Goal: Task Accomplishment & Management: Use online tool/utility

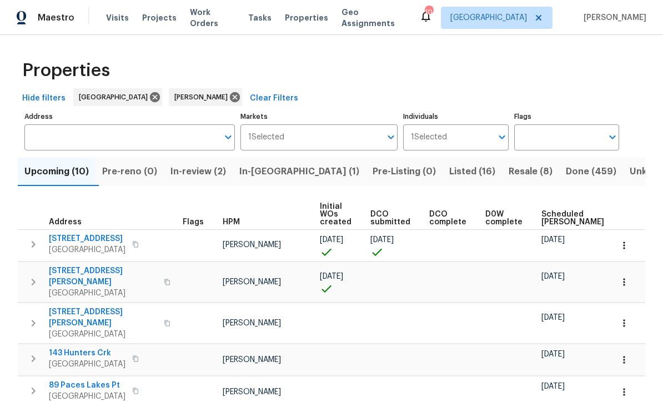
scroll to position [86, 0]
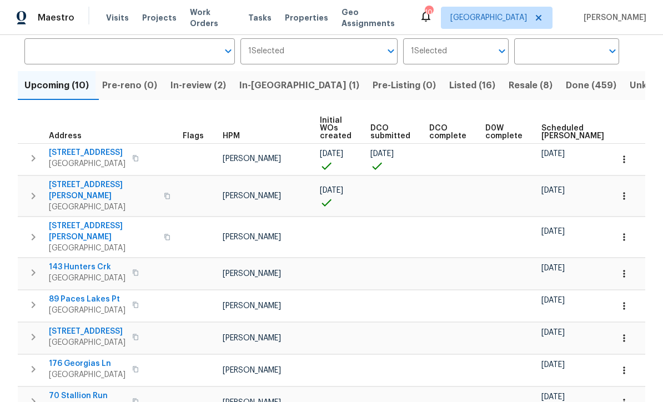
click at [449, 85] on span "Listed (16)" at bounding box center [472, 86] width 46 height 16
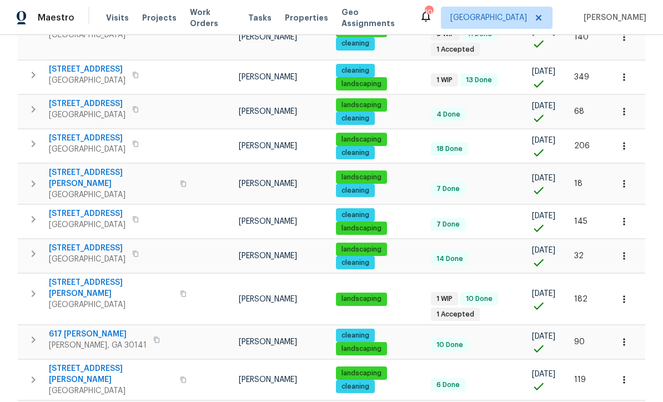
scroll to position [243, 0]
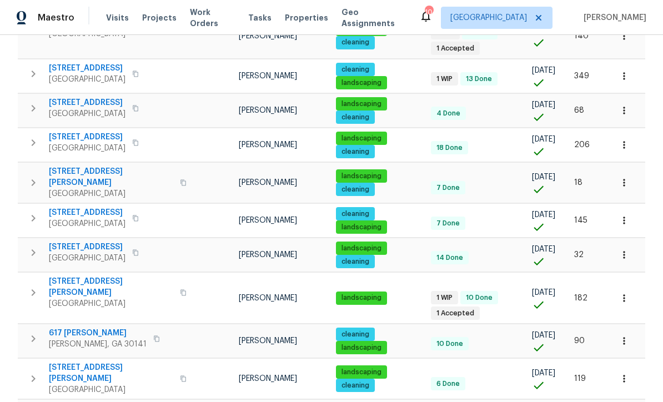
click at [624, 294] on icon "button" at bounding box center [624, 297] width 2 height 7
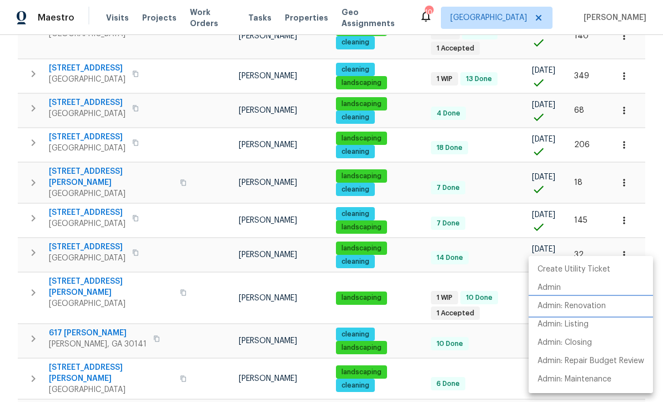
click at [600, 311] on p "Admin: Renovation" at bounding box center [571, 306] width 68 height 12
click at [650, 139] on div at bounding box center [331, 201] width 663 height 402
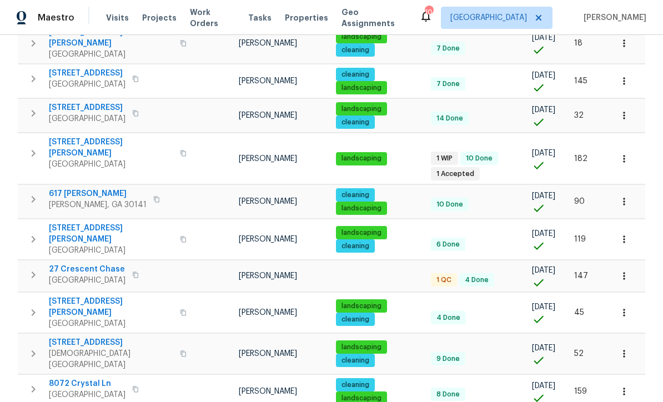
scroll to position [381, 0]
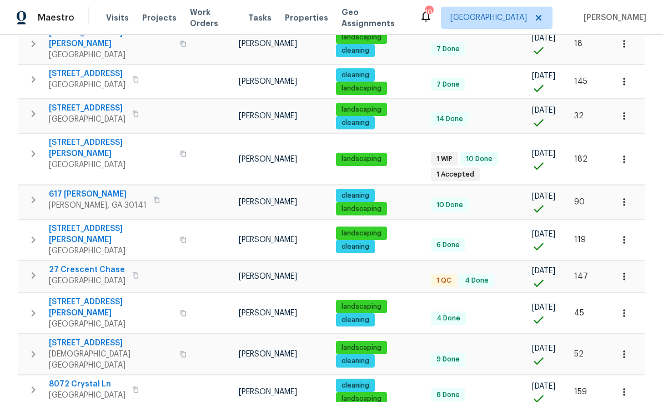
click at [81, 264] on span "27 Crescent Chase" at bounding box center [87, 269] width 77 height 11
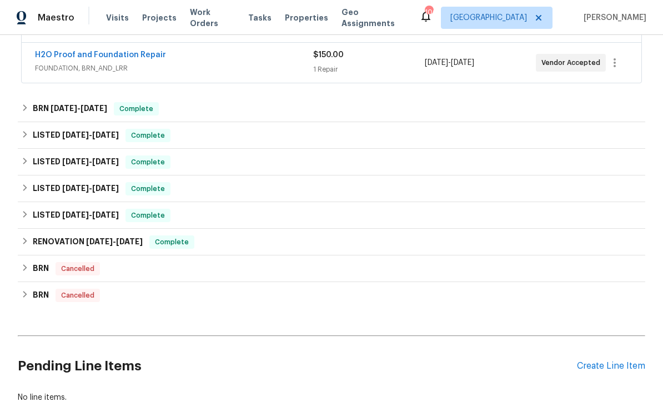
scroll to position [243, 0]
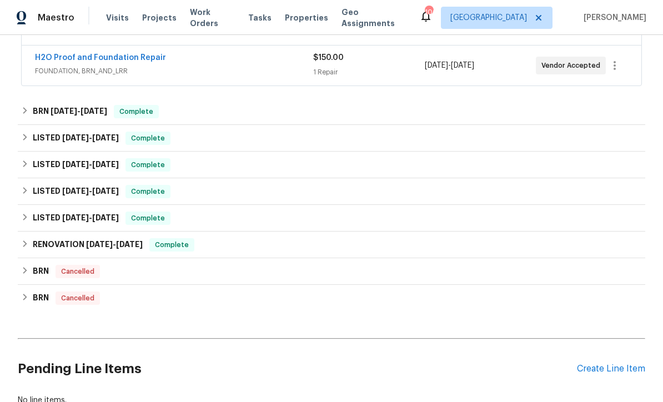
click at [79, 60] on link "H2O Proof and Foundation Repair" at bounding box center [100, 58] width 131 height 8
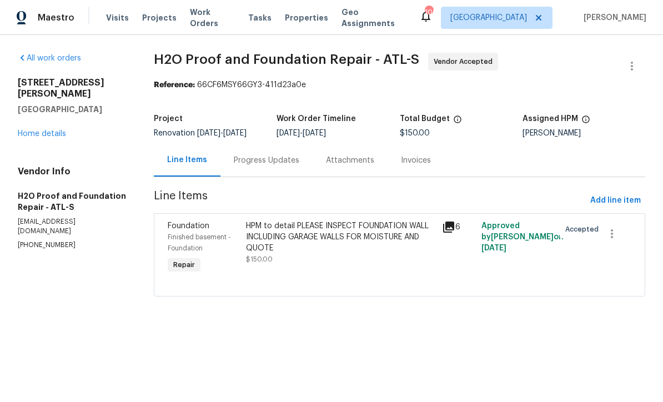
click at [272, 235] on div "HPM to detail PLEASE INSPECT FOUNDATION WALL INCLUDING GARAGE WALLS FOR MOISTUR…" at bounding box center [340, 236] width 189 height 33
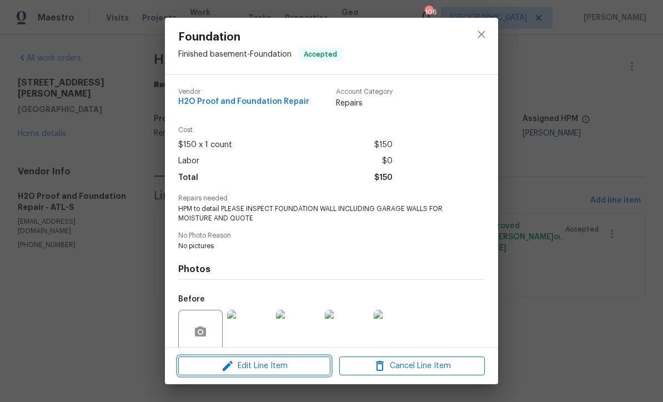
click at [254, 367] on span "Edit Line Item" at bounding box center [254, 366] width 145 height 14
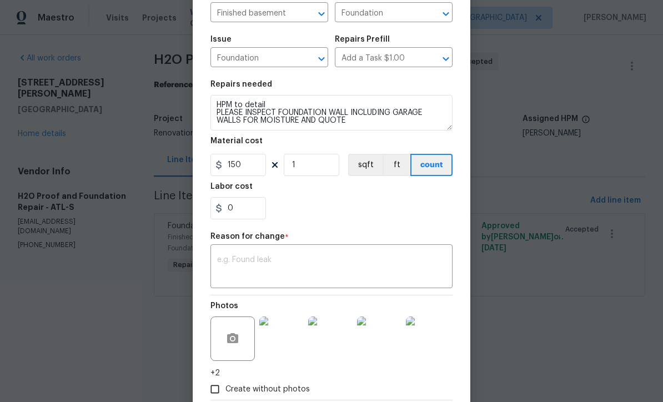
scroll to position [94, 0]
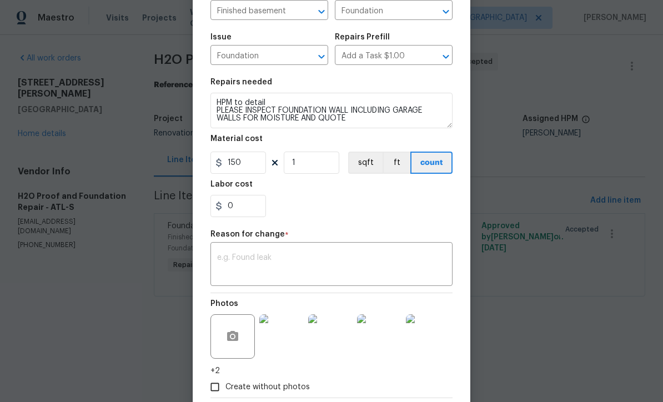
click at [222, 260] on textarea at bounding box center [331, 265] width 229 height 23
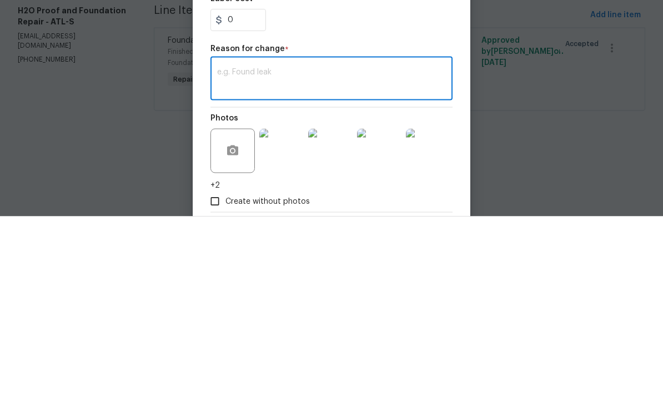
click at [225, 254] on textarea at bounding box center [331, 265] width 229 height 23
paste textarea "Basement Interior Drain - Jackhammer and demo the slab around the perimeter of …"
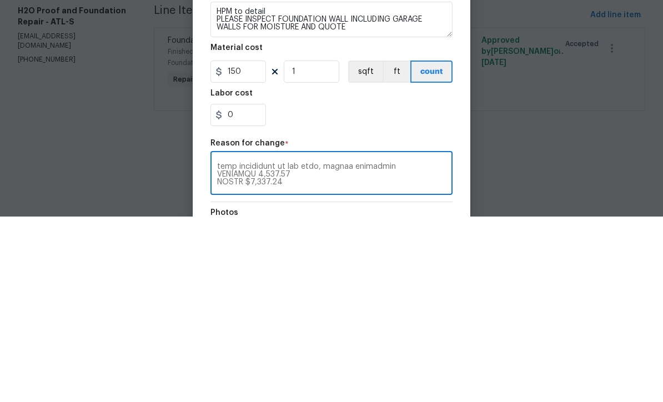
scroll to position [0, 0]
type textarea "Basement Interior Drain - Jackhammer and demo the slab around the perimeter of …"
click at [244, 246] on input "150" at bounding box center [238, 257] width 56 height 22
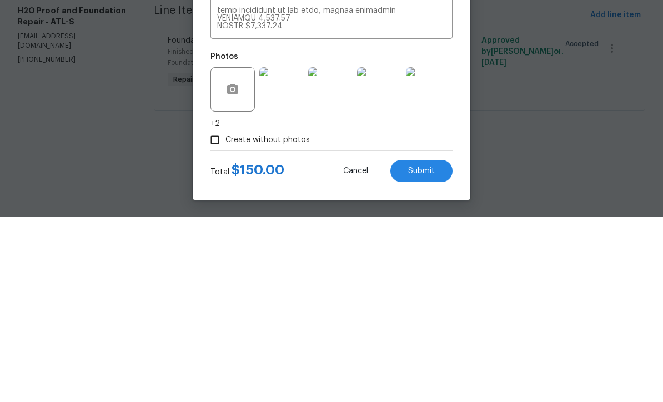
scroll to position [158, 0]
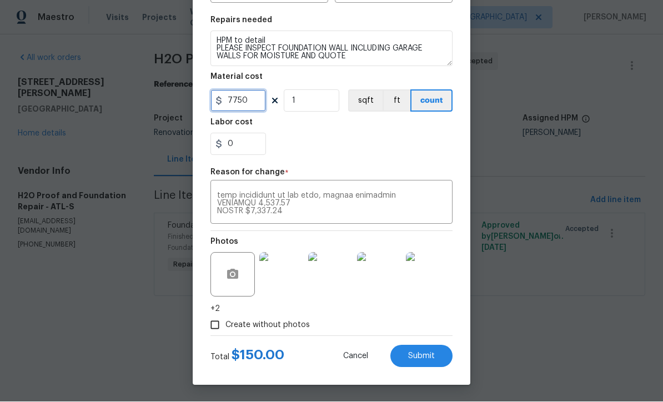
type input "7750"
click at [419, 353] on span "Submit" at bounding box center [421, 357] width 27 height 8
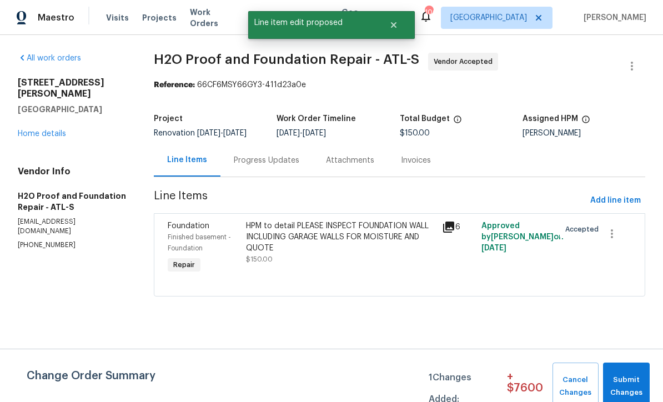
scroll to position [0, 0]
click at [626, 380] on span "Submit Changes" at bounding box center [627, 387] width 36 height 26
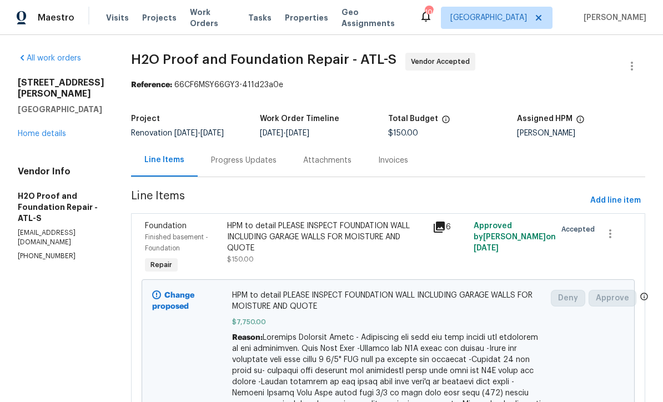
click at [29, 138] on link "Home details" at bounding box center [42, 134] width 48 height 8
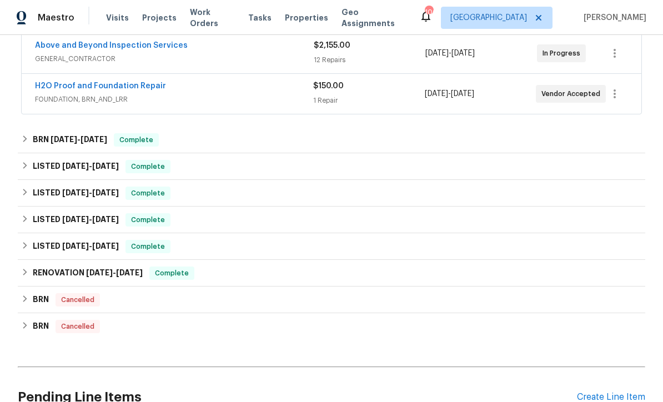
scroll to position [214, 0]
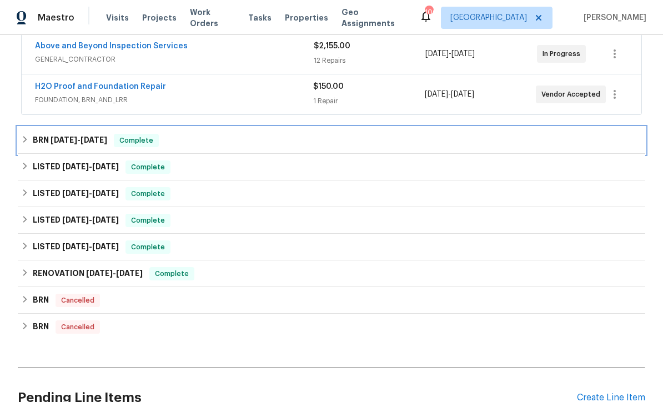
click at [71, 137] on span "[DATE]" at bounding box center [64, 140] width 27 height 8
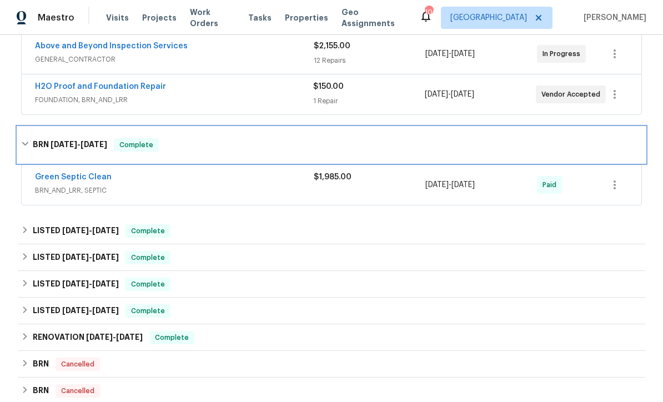
click at [66, 140] on span "[DATE]" at bounding box center [64, 144] width 27 height 8
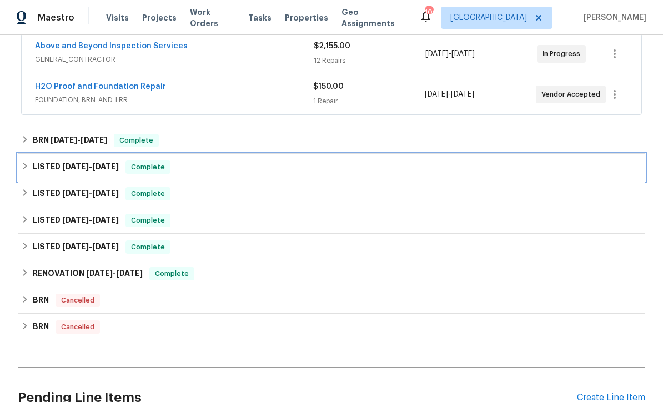
click at [69, 163] on span "[DATE]" at bounding box center [75, 167] width 27 height 8
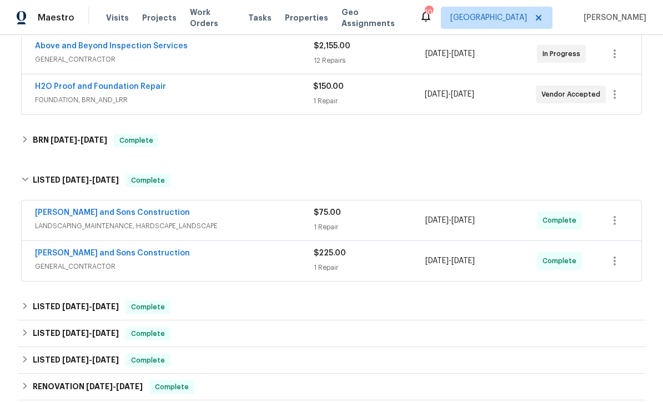
click at [80, 211] on link "[PERSON_NAME] and Sons Construction" at bounding box center [112, 213] width 155 height 8
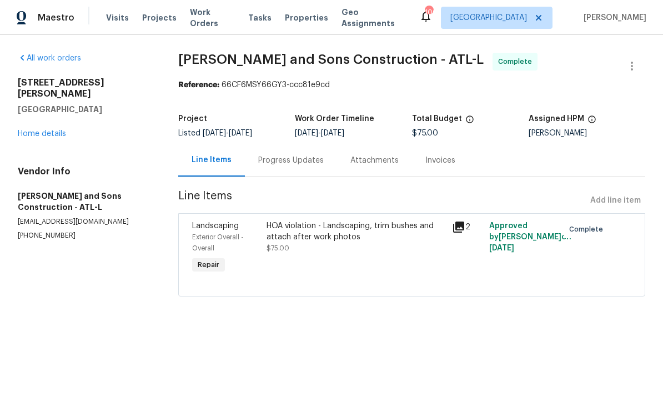
click at [273, 157] on div "Progress Updates" at bounding box center [291, 160] width 66 height 11
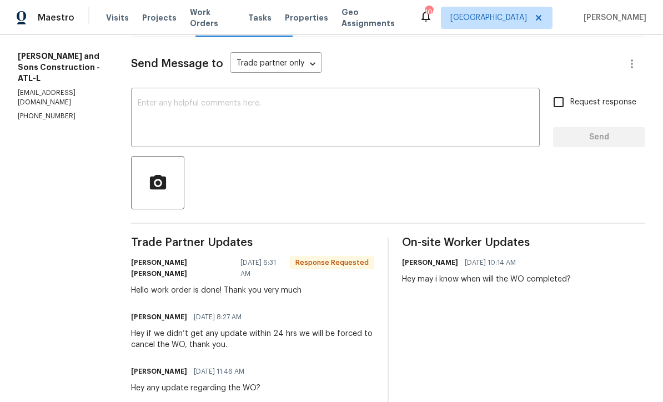
scroll to position [140, 0]
click at [138, 102] on textarea at bounding box center [335, 118] width 395 height 39
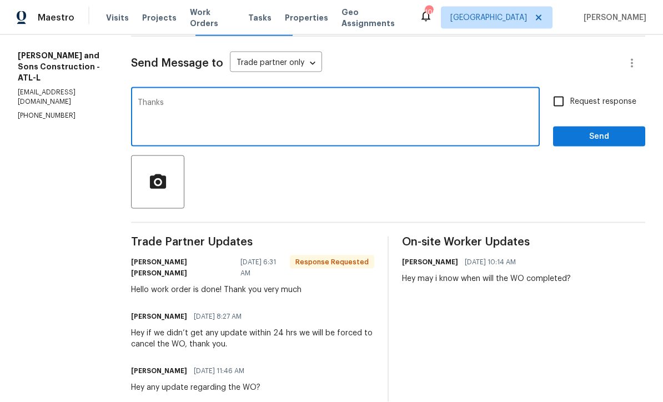
type textarea "Thanks"
click at [620, 143] on button "Send" at bounding box center [599, 137] width 92 height 21
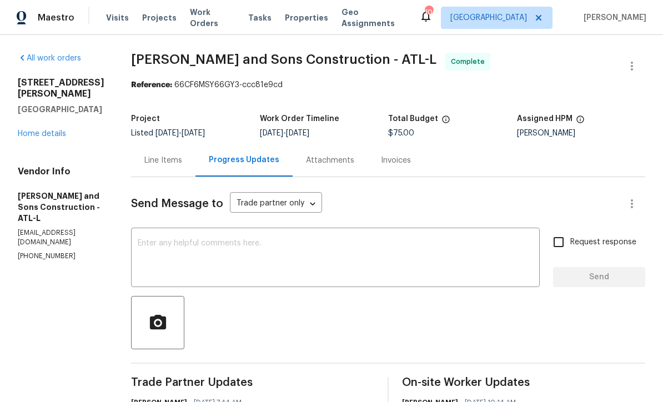
scroll to position [0, 0]
click at [34, 138] on link "Home details" at bounding box center [42, 134] width 48 height 8
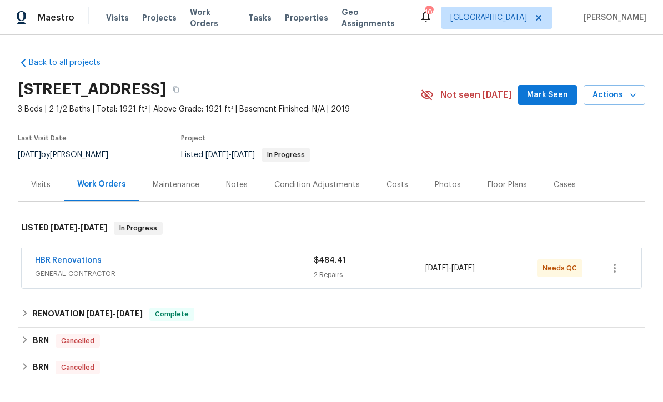
click at [58, 258] on link "HBR Renovations" at bounding box center [68, 261] width 67 height 8
